Goal: Task Accomplishment & Management: Manage account settings

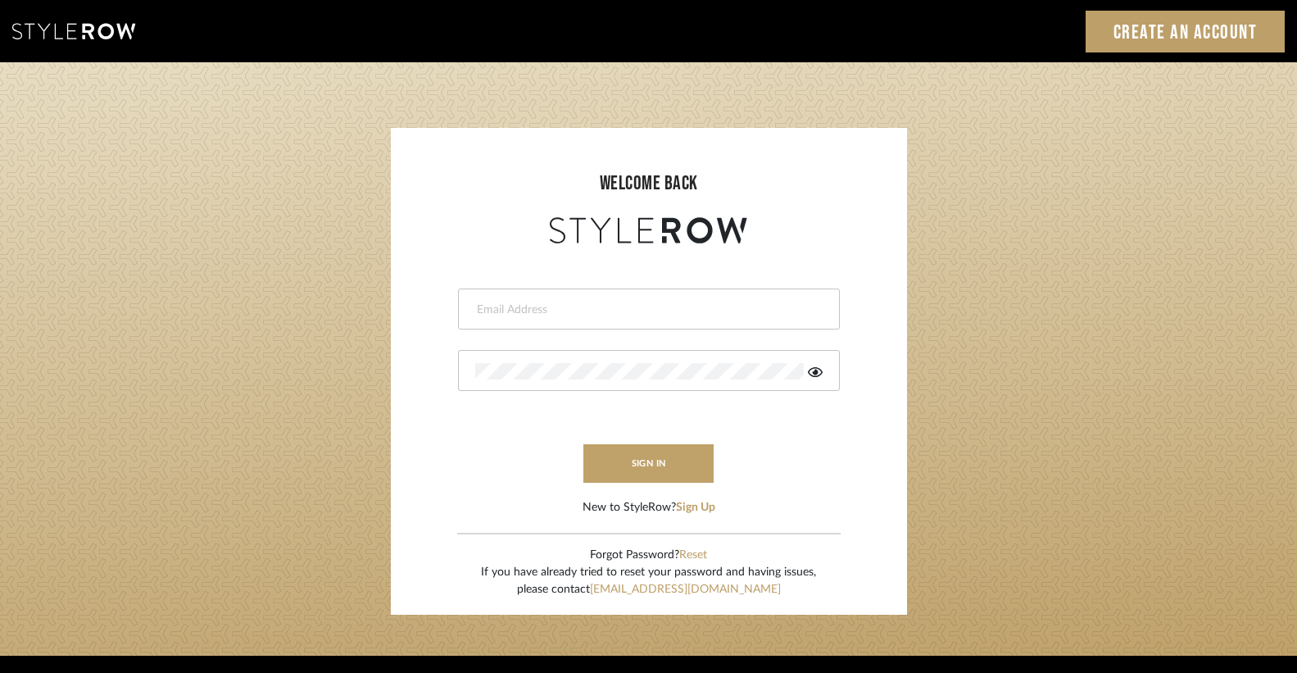
click at [503, 305] on input "email" at bounding box center [646, 310] width 343 height 16
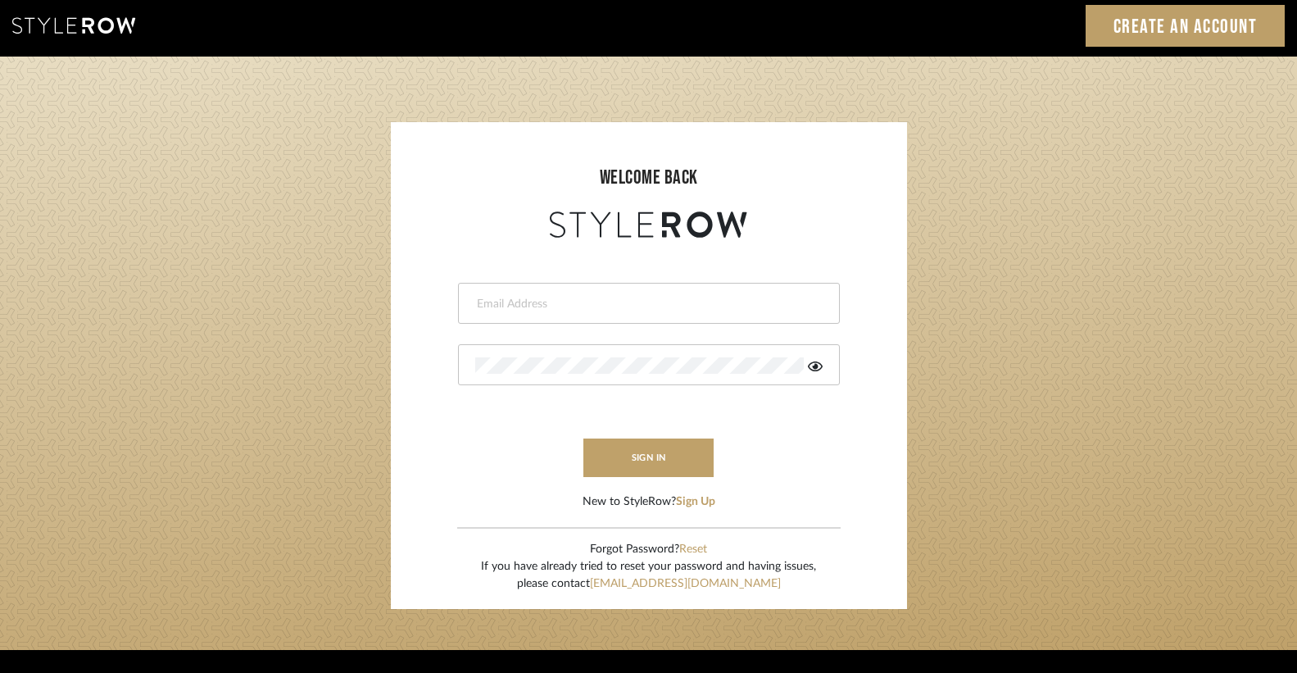
click at [510, 316] on div at bounding box center [649, 303] width 382 height 41
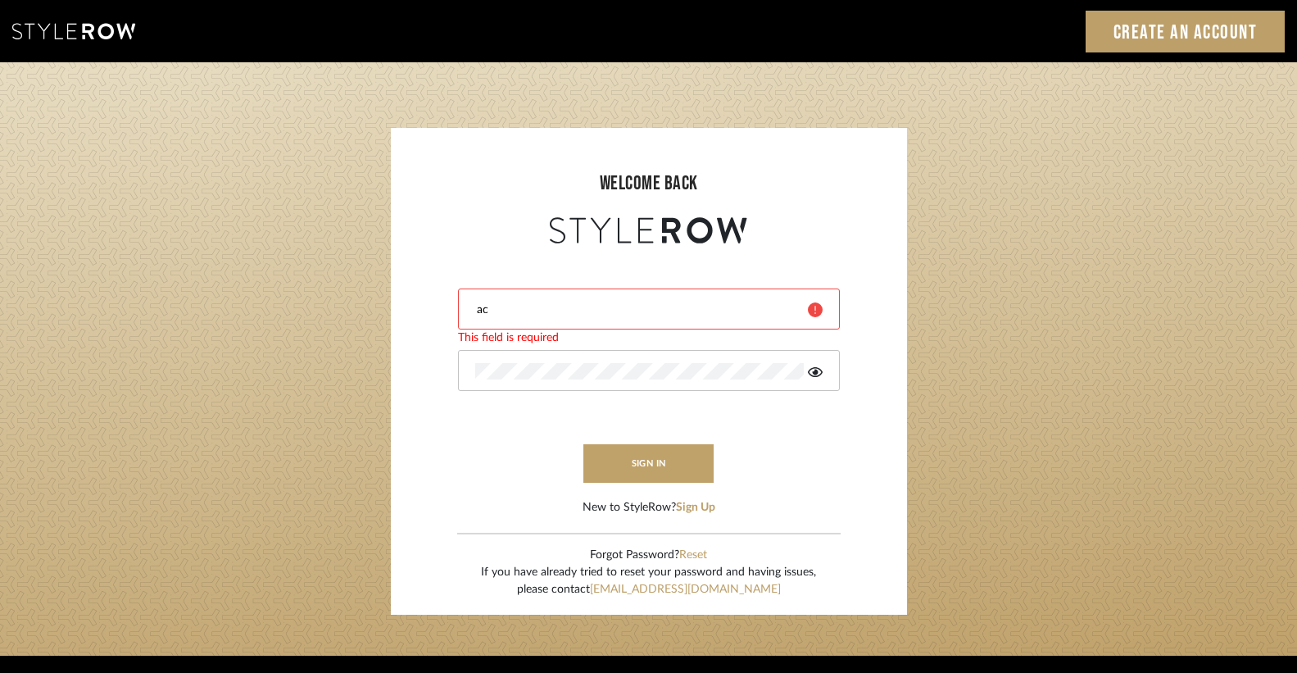
type input "ac@cerusedesign.com"
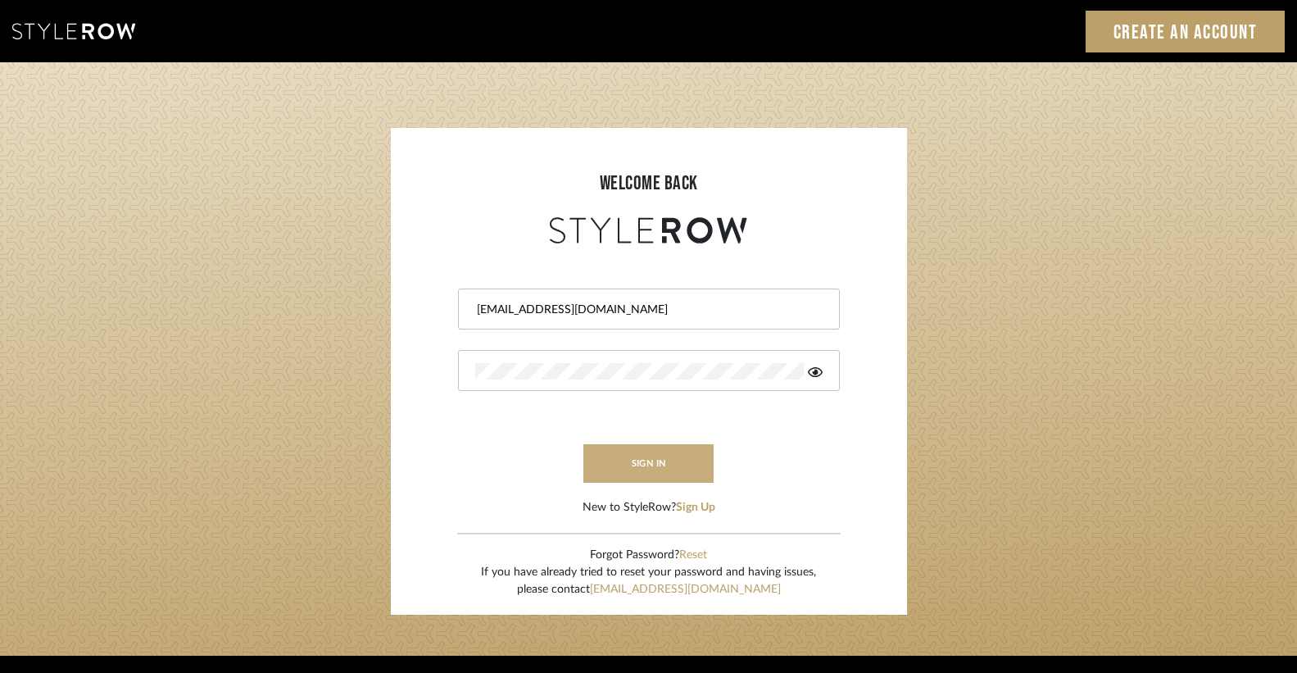
click at [635, 470] on button "sign in" at bounding box center [648, 463] width 131 height 39
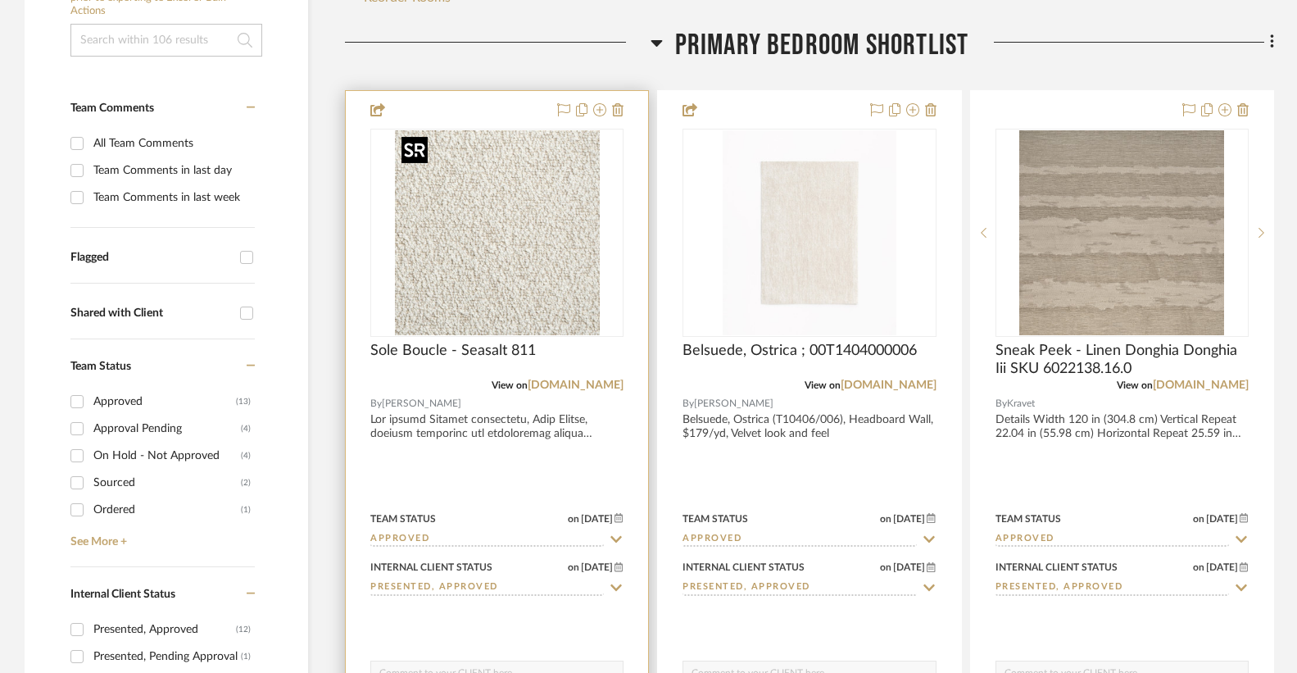
scroll to position [386, 0]
